Goal: Transaction & Acquisition: Download file/media

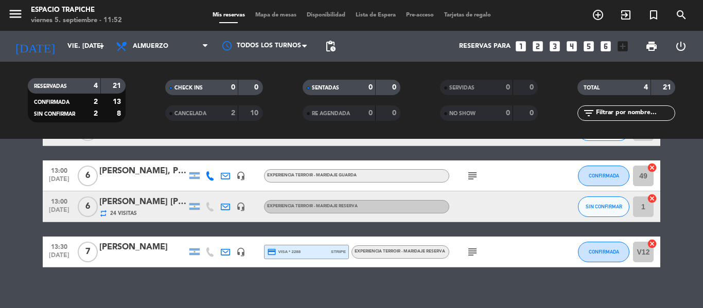
scroll to position [82, 0]
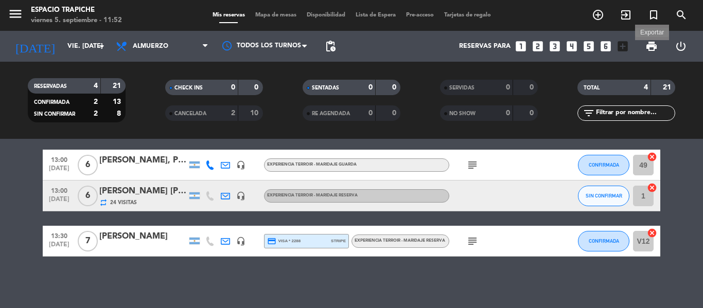
click at [652, 47] on span "print" at bounding box center [651, 46] width 12 height 12
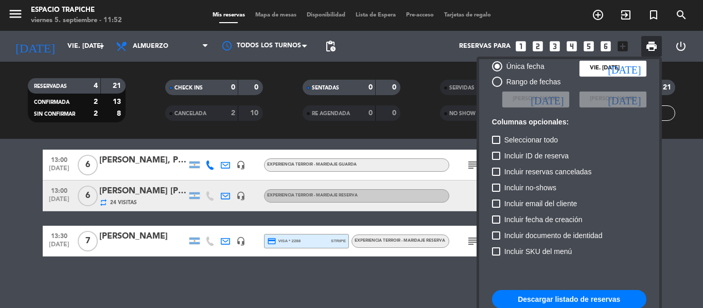
scroll to position [51, 0]
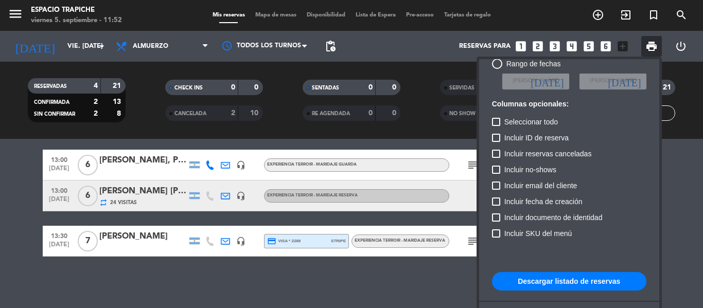
click at [571, 285] on button "Descargar listado de reservas" at bounding box center [569, 281] width 154 height 19
click at [102, 47] on div at bounding box center [351, 154] width 703 height 308
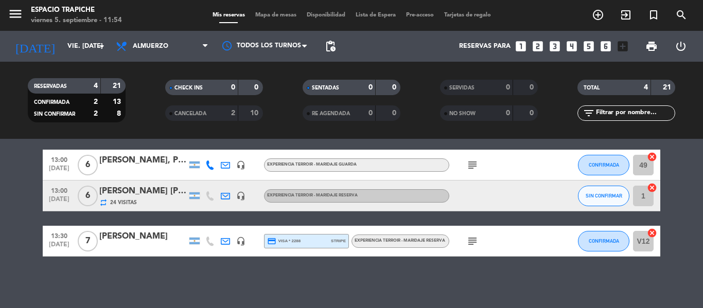
click at [102, 47] on icon "arrow_drop_down" at bounding box center [102, 46] width 12 height 12
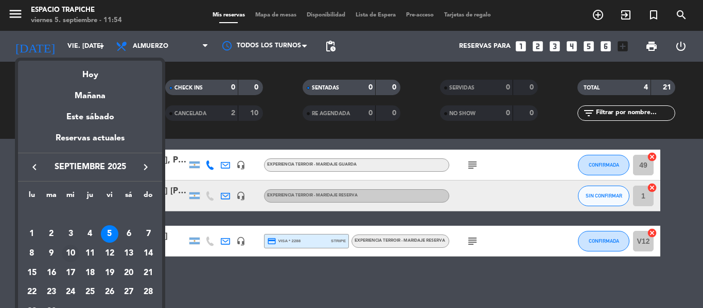
click at [69, 251] on div "10" at bounding box center [70, 253] width 17 height 17
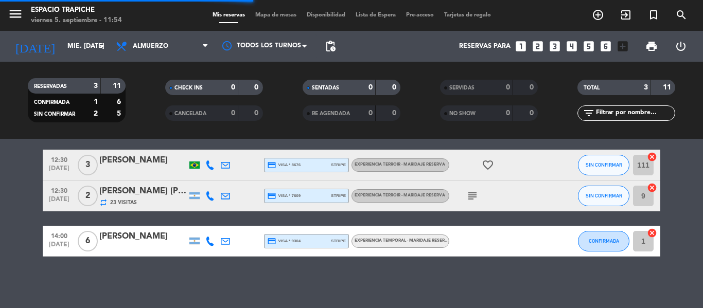
scroll to position [37, 0]
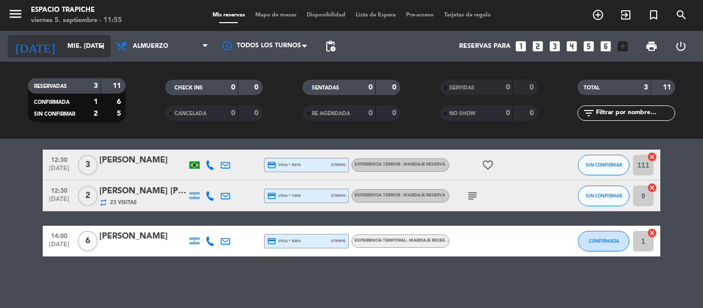
click at [99, 45] on icon "arrow_drop_down" at bounding box center [102, 46] width 12 height 12
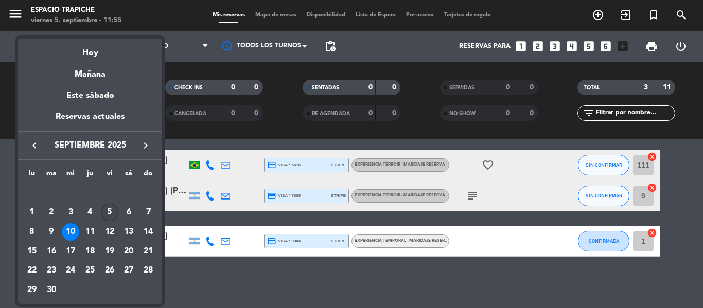
click at [110, 210] on div "5" at bounding box center [109, 212] width 17 height 17
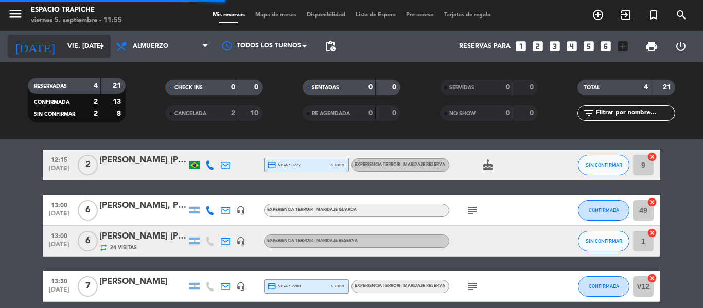
scroll to position [82, 0]
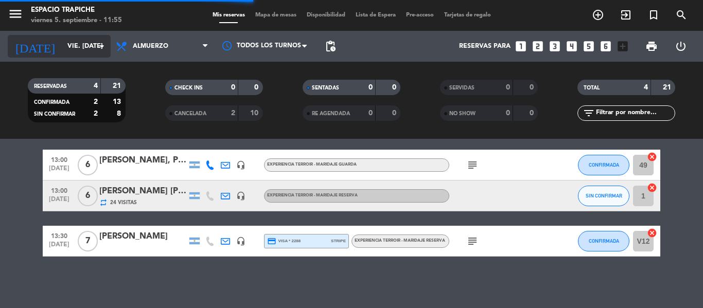
click at [99, 42] on icon "arrow_drop_down" at bounding box center [102, 46] width 12 height 12
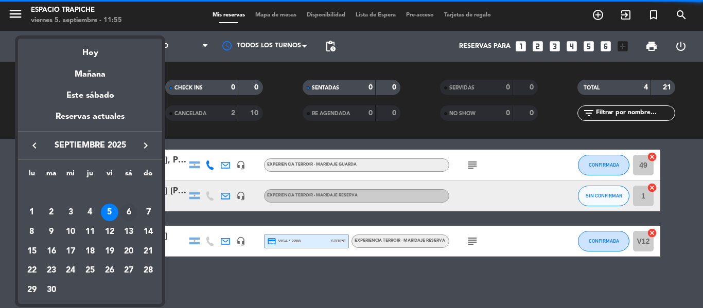
click at [132, 214] on div "6" at bounding box center [128, 212] width 17 height 17
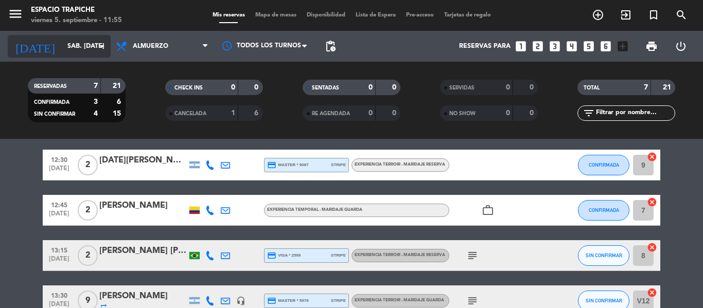
click at [103, 42] on icon "arrow_drop_down" at bounding box center [102, 46] width 12 height 12
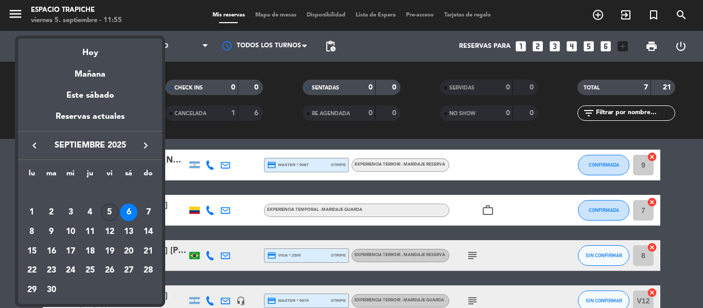
click at [105, 213] on div "5" at bounding box center [109, 212] width 17 height 17
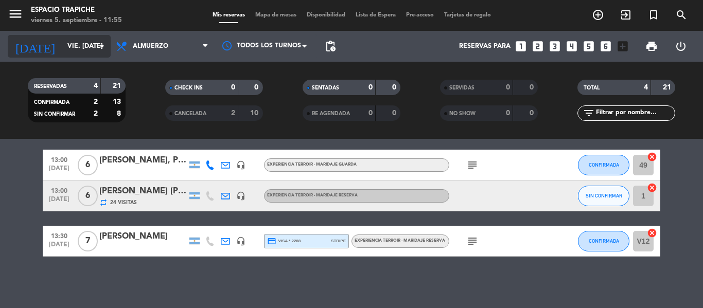
click at [90, 43] on input "vie. [DATE]" at bounding box center [105, 46] width 87 height 17
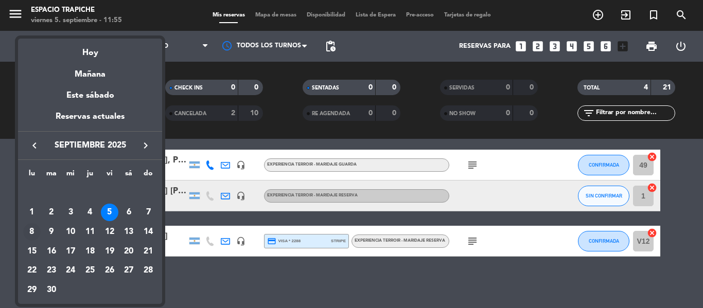
click at [25, 230] on div "8" at bounding box center [31, 231] width 17 height 17
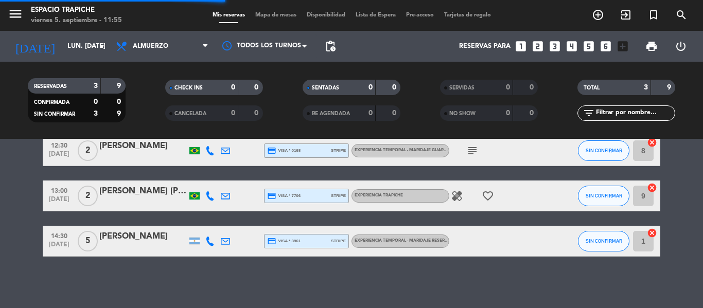
scroll to position [51, 0]
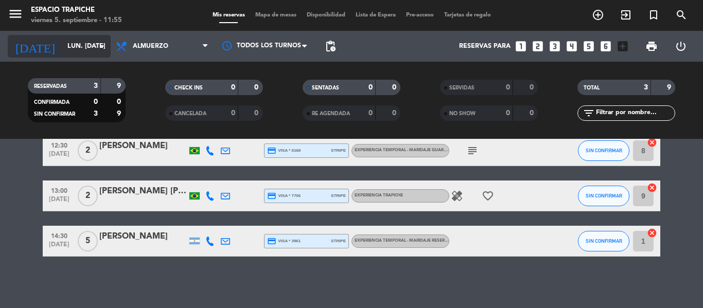
click at [102, 47] on icon "arrow_drop_down" at bounding box center [102, 46] width 12 height 12
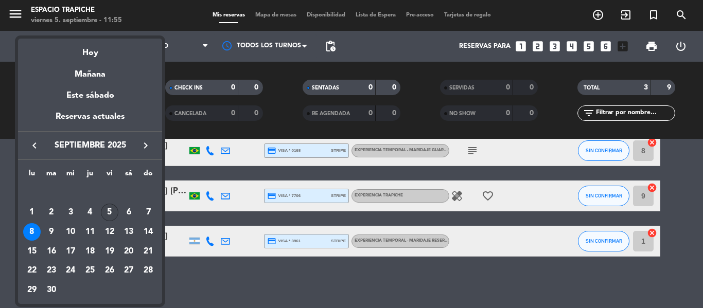
click at [109, 214] on div "5" at bounding box center [109, 212] width 17 height 17
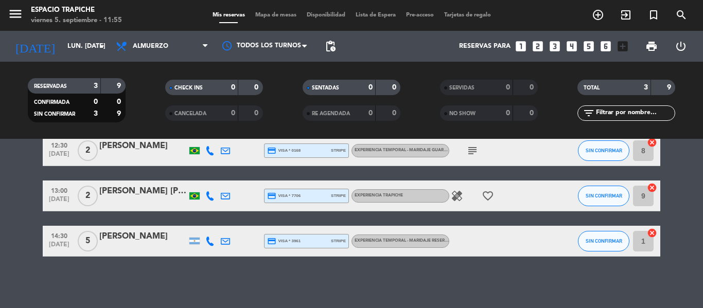
type input "vie. [DATE]"
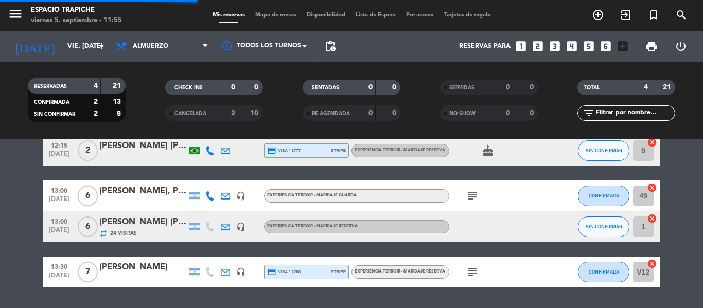
scroll to position [82, 0]
